Goal: Transaction & Acquisition: Obtain resource

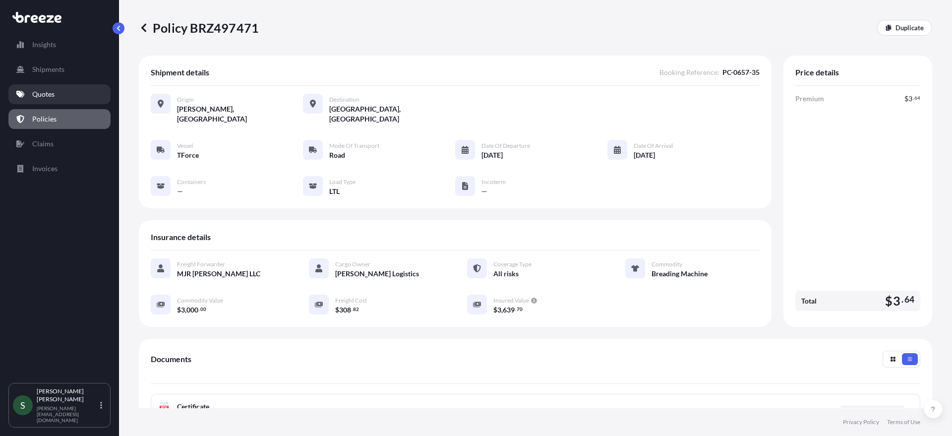
click at [40, 97] on p "Quotes" at bounding box center [43, 94] width 22 height 10
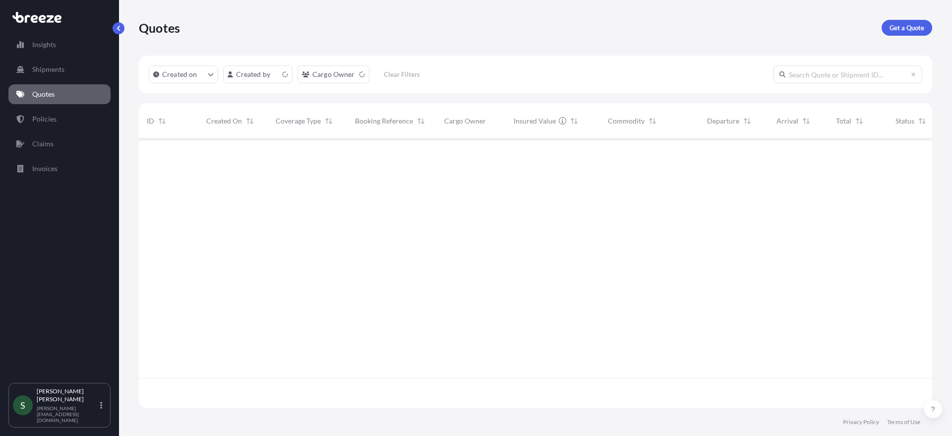
scroll to position [267, 786]
click at [899, 34] on link "Get a Quote" at bounding box center [907, 28] width 51 height 16
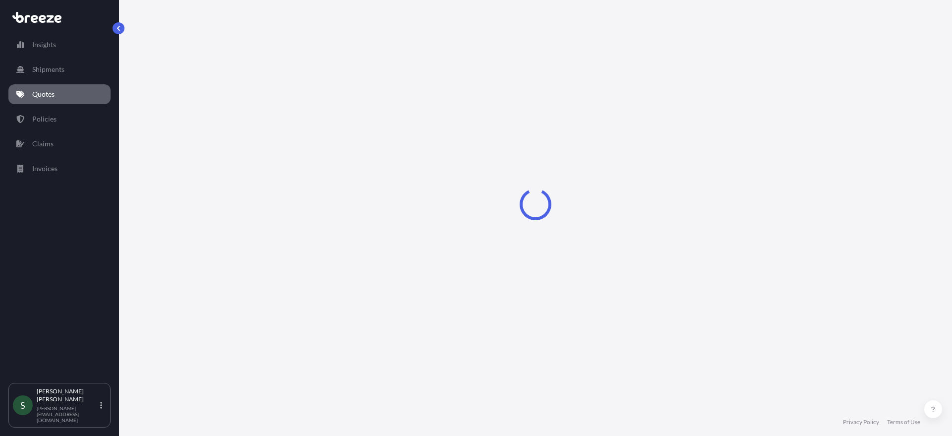
select select "Sea"
select select "1"
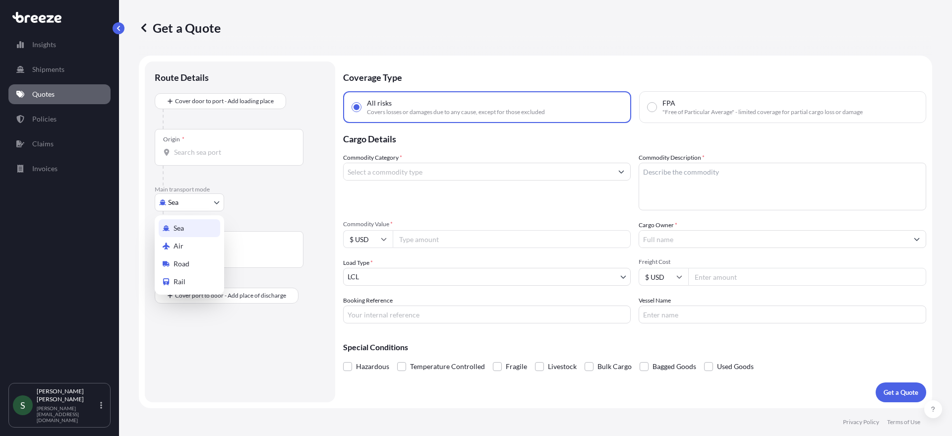
click at [190, 205] on body "Insights Shipments Quotes Policies Claims Invoices S [PERSON_NAME] [PERSON_NAME…" at bounding box center [476, 218] width 952 height 436
click at [188, 259] on span "Road" at bounding box center [182, 264] width 16 height 10
select select "Road"
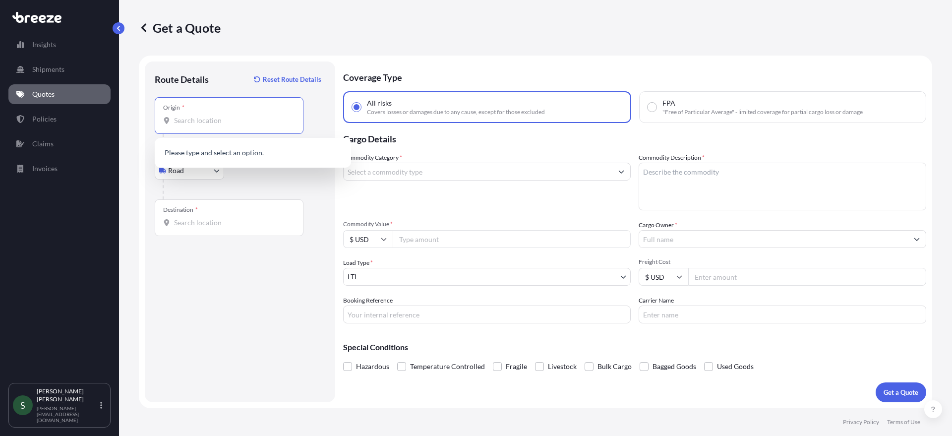
click at [224, 123] on input "Origin *" at bounding box center [232, 121] width 117 height 10
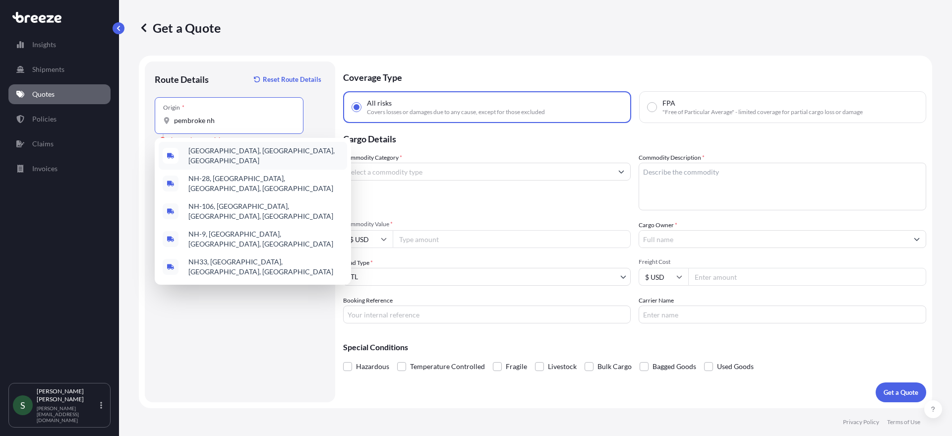
click at [251, 153] on div "[GEOGRAPHIC_DATA], [GEOGRAPHIC_DATA], [GEOGRAPHIC_DATA]" at bounding box center [253, 156] width 188 height 28
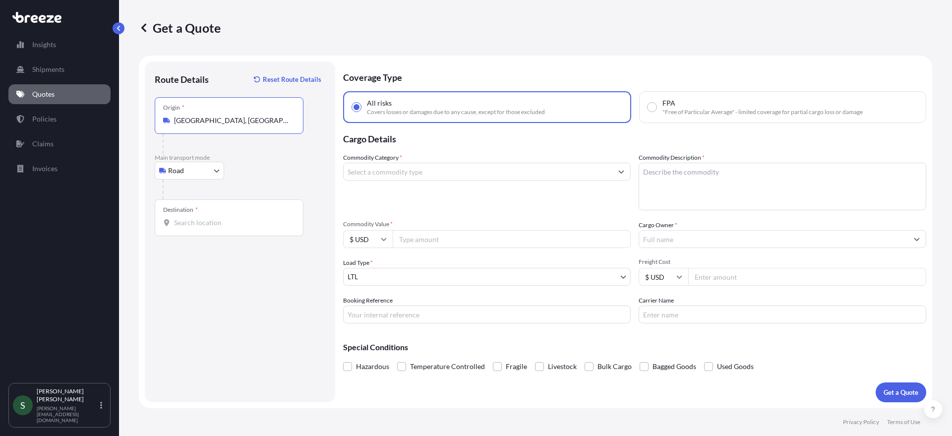
type input "[GEOGRAPHIC_DATA], [GEOGRAPHIC_DATA], [GEOGRAPHIC_DATA]"
click at [225, 230] on div "Destination *" at bounding box center [229, 217] width 149 height 37
click at [225, 228] on input "Destination *" at bounding box center [232, 223] width 117 height 10
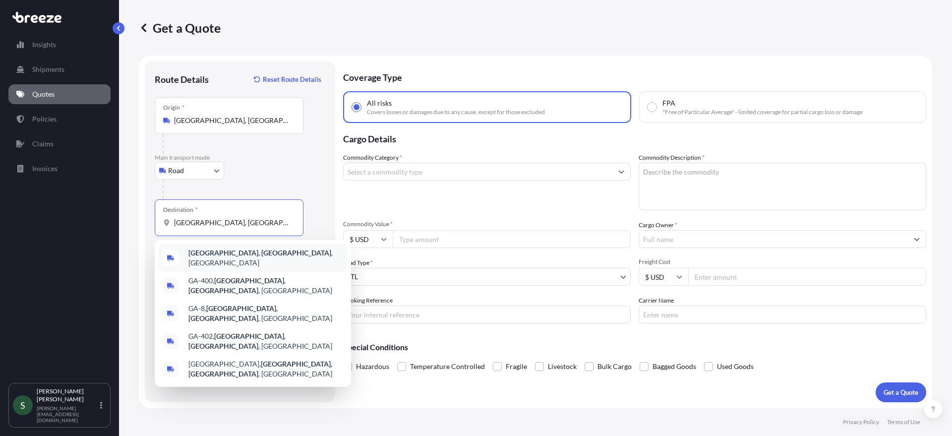
click at [220, 257] on b "[GEOGRAPHIC_DATA], [GEOGRAPHIC_DATA]" at bounding box center [259, 253] width 143 height 8
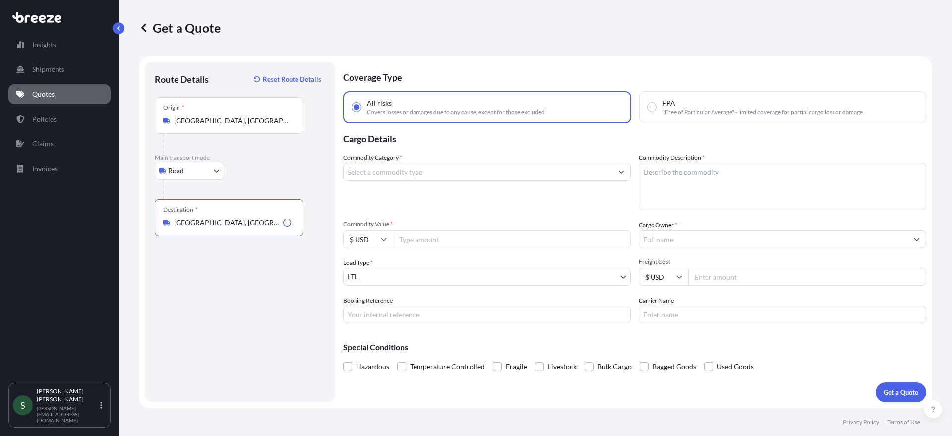
type input "[GEOGRAPHIC_DATA], [GEOGRAPHIC_DATA], [GEOGRAPHIC_DATA]"
click at [411, 173] on input "Commodity Category *" at bounding box center [478, 172] width 269 height 18
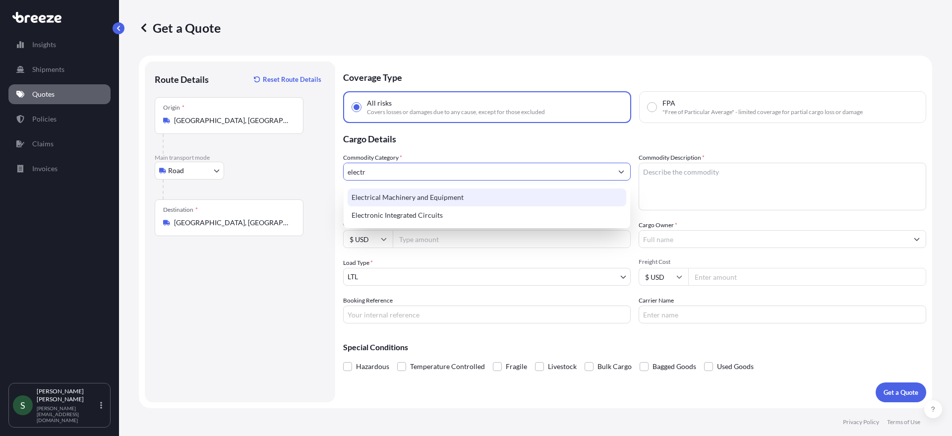
click at [464, 198] on div "Electrical Machinery and Equipment" at bounding box center [487, 197] width 279 height 18
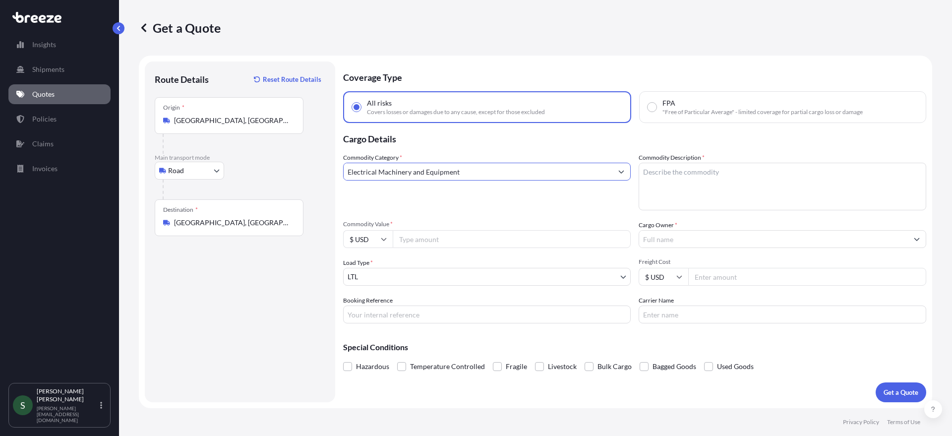
type input "Electrical Machinery and Equipment"
click at [702, 176] on textarea "Commodity Description *" at bounding box center [783, 187] width 288 height 48
type textarea "Fryer, Fryer Filter"
click at [439, 236] on input "Commodity Value *" at bounding box center [512, 239] width 238 height 18
click at [504, 238] on input "Commodity Value *" at bounding box center [512, 239] width 238 height 18
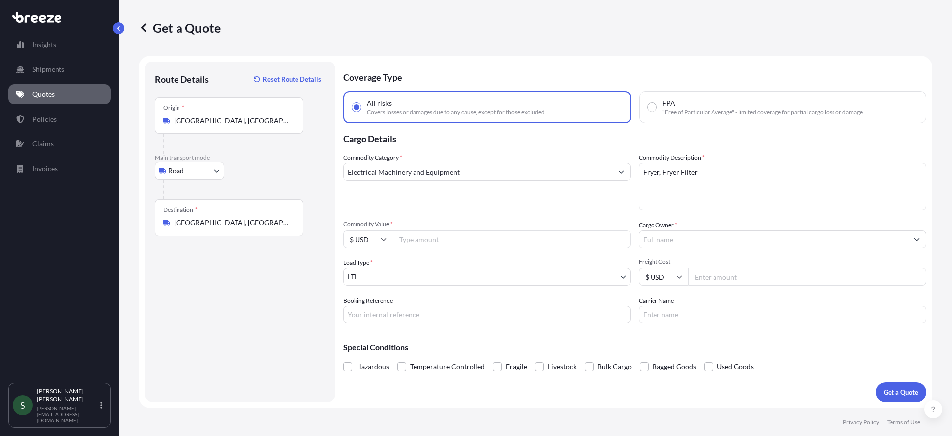
paste input "7486.00"
type input "7486.00"
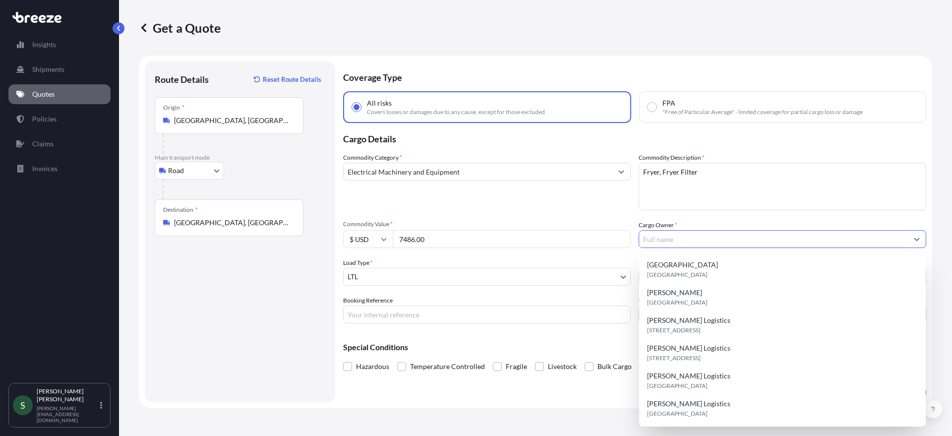
click at [732, 232] on input "Cargo Owner *" at bounding box center [773, 239] width 269 height 18
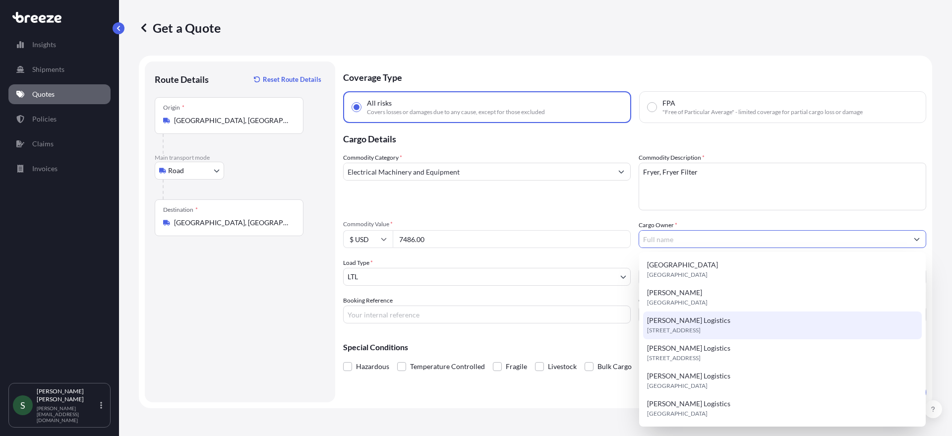
click at [718, 323] on div "[PERSON_NAME] Logistics [STREET_ADDRESS]" at bounding box center [782, 326] width 279 height 28
type input "[PERSON_NAME] Logistics"
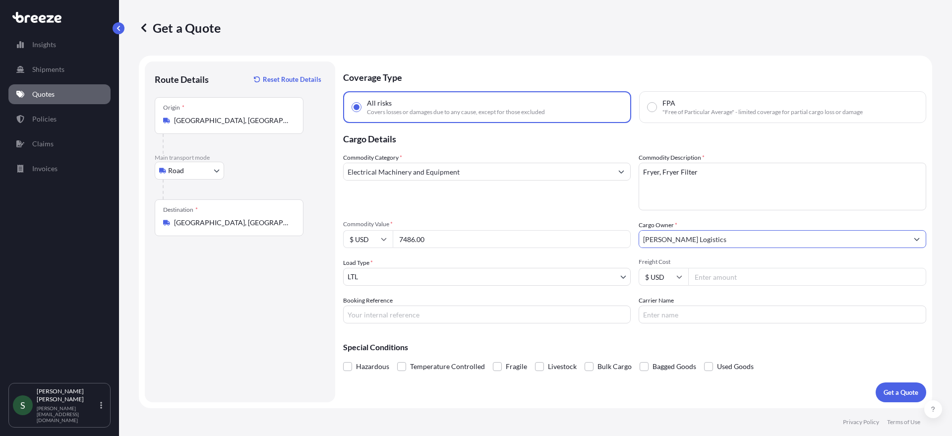
click at [729, 276] on input "Freight Cost" at bounding box center [808, 277] width 238 height 18
paste input "183.68"
type input "183.68"
click at [680, 321] on input "Carrier Name" at bounding box center [783, 315] width 288 height 18
type input "TForce"
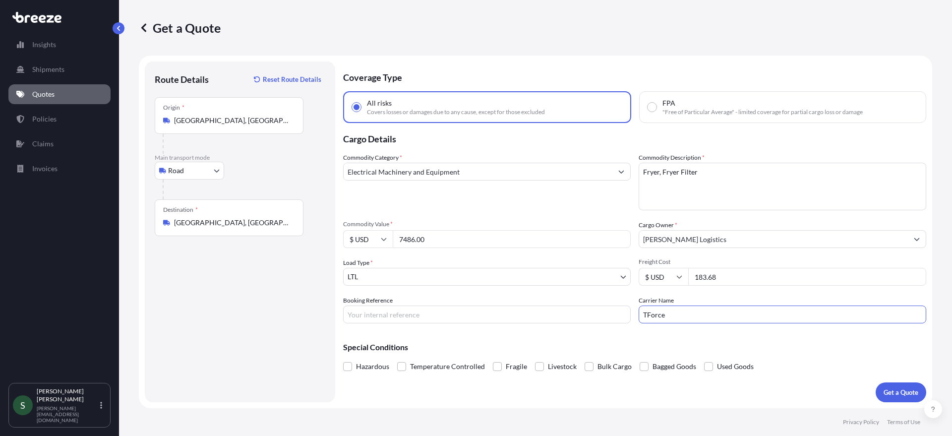
click at [441, 313] on input "Booking Reference" at bounding box center [487, 315] width 288 height 18
type input "16438234"
click at [784, 358] on div "Special Conditions Hazardous Temperature Controlled Fragile Livestock Bulk Carg…" at bounding box center [634, 352] width 583 height 43
click at [891, 385] on button "Get a Quote" at bounding box center [901, 392] width 51 height 20
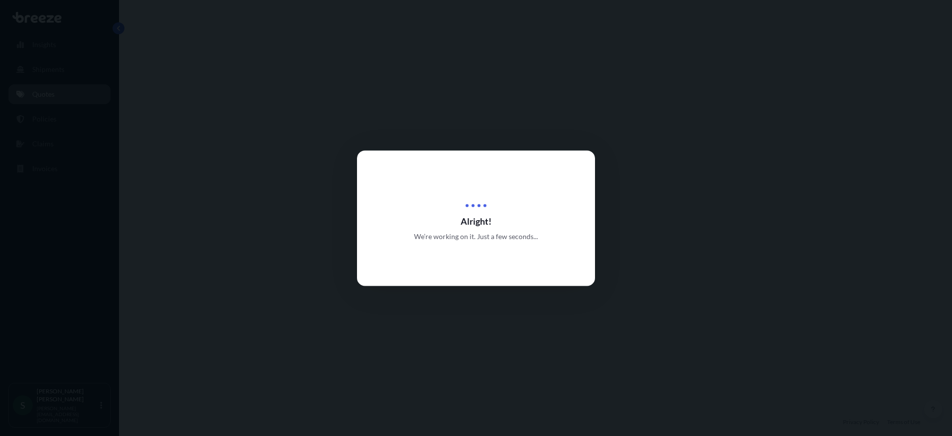
select select "Road"
select select "1"
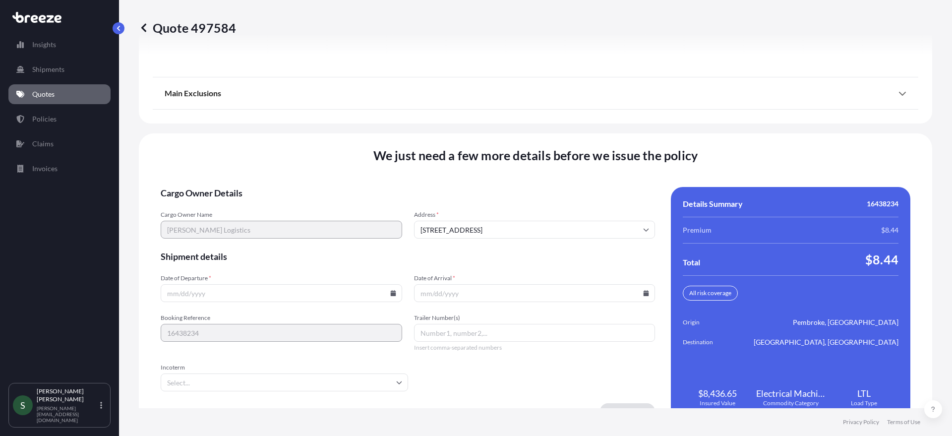
scroll to position [1296, 0]
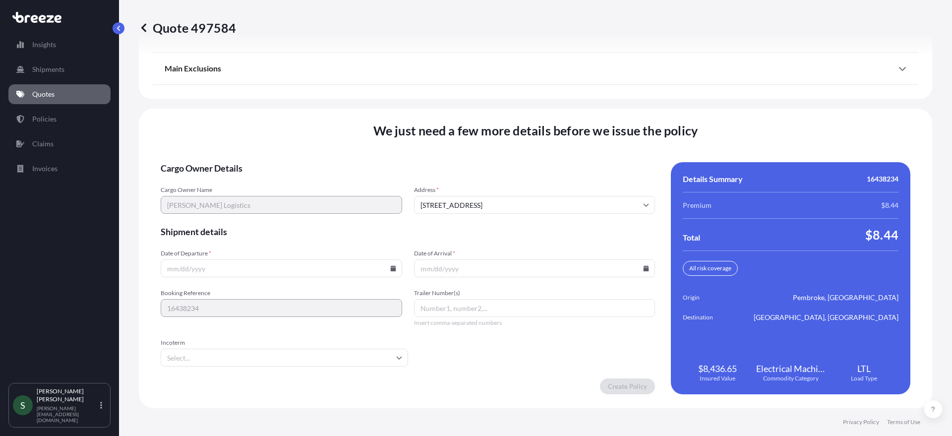
click at [392, 267] on icon at bounding box center [392, 268] width 5 height 6
click at [258, 218] on button "27" at bounding box center [257, 218] width 16 height 16
type input "[DATE]"
click at [644, 268] on icon at bounding box center [646, 268] width 5 height 6
click at [597, 104] on button at bounding box center [599, 101] width 16 height 16
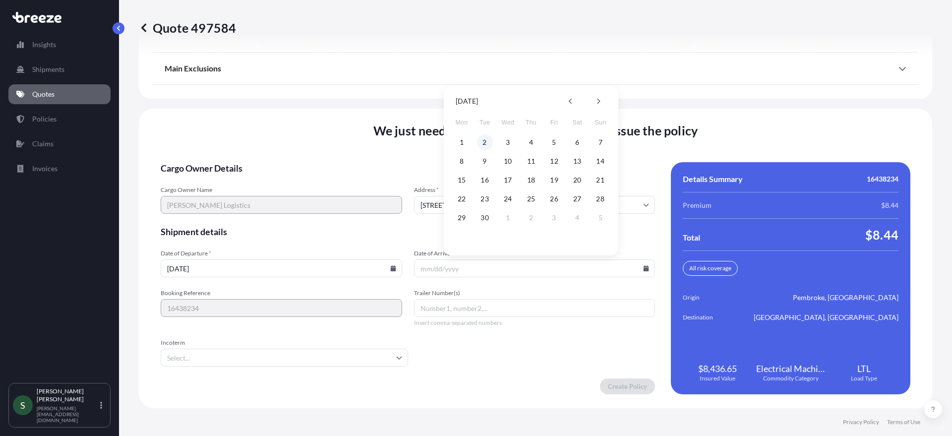
click at [487, 138] on button "2" at bounding box center [485, 142] width 16 height 16
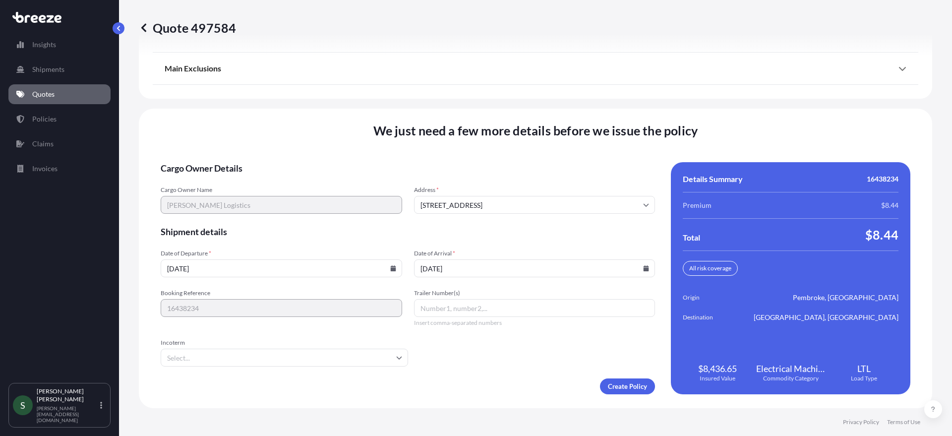
type input "[DATE]"
click at [500, 378] on form "Cargo Owner Details Cargo Owner Name [PERSON_NAME] Logistics Address * [STREET_…" at bounding box center [408, 278] width 495 height 232
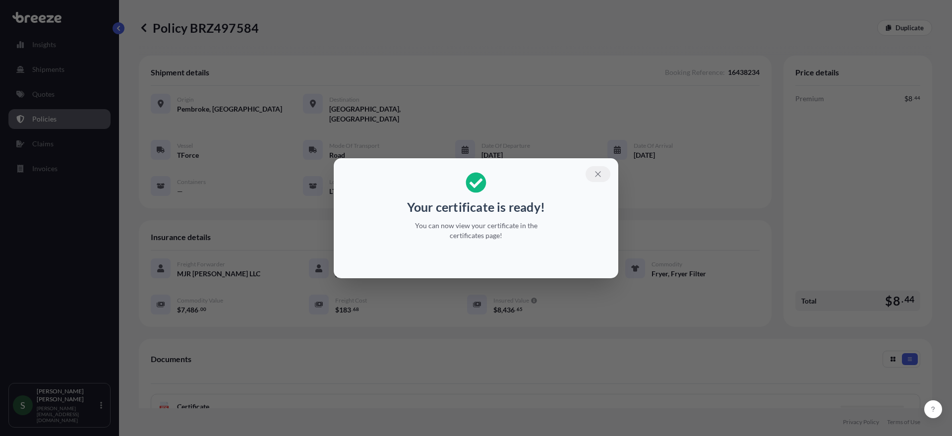
click at [594, 171] on icon "button" at bounding box center [598, 174] width 9 height 9
